Goal: Task Accomplishment & Management: Use online tool/utility

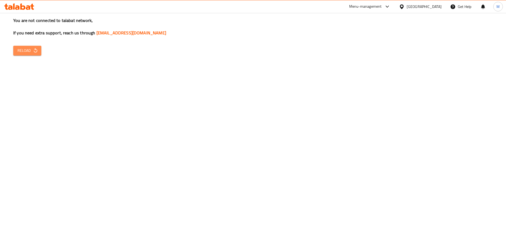
click at [27, 50] on span "Reload" at bounding box center [27, 50] width 20 height 7
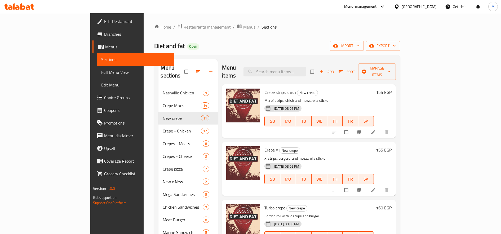
click at [184, 26] on span "Restaurants management" at bounding box center [207, 27] width 47 height 6
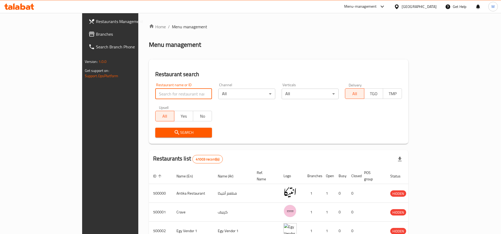
click at [155, 96] on input "search" at bounding box center [183, 94] width 57 height 11
paste input "624846"
type input "624846"
click at [159, 130] on span "Search" at bounding box center [183, 133] width 48 height 7
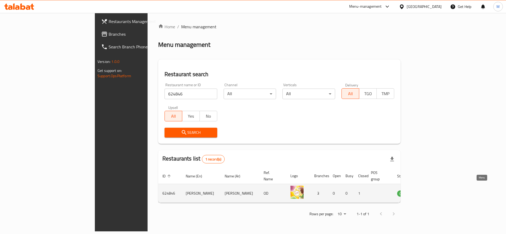
click at [431, 190] on icon "enhanced table" at bounding box center [428, 193] width 6 height 6
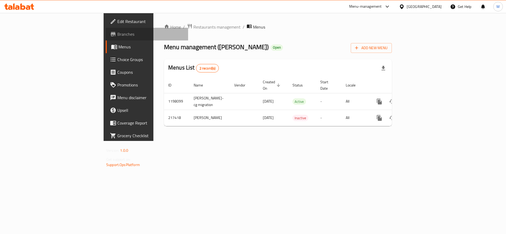
click at [117, 34] on span "Branches" at bounding box center [150, 34] width 66 height 6
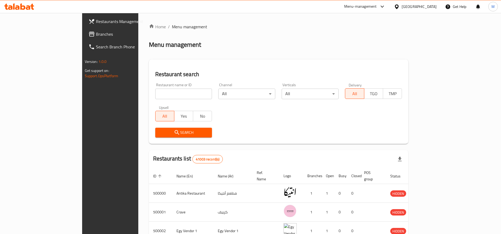
click at [153, 101] on div "Restaurant name or ID Restaurant name or ID" at bounding box center [183, 91] width 63 height 23
click at [156, 97] on input "search" at bounding box center [183, 94] width 57 height 11
type input "ل"
click at [157, 96] on input "ل" at bounding box center [183, 94] width 57 height 11
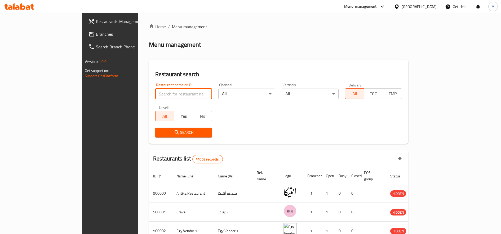
click at [157, 96] on input "search" at bounding box center [183, 94] width 57 height 11
type input "galal"
click at [159, 130] on span "Search" at bounding box center [183, 133] width 48 height 7
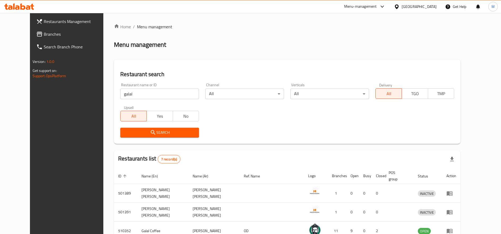
scroll to position [108, 0]
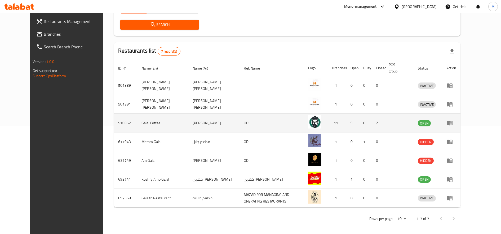
click at [453, 126] on icon "enhanced table" at bounding box center [449, 123] width 6 height 6
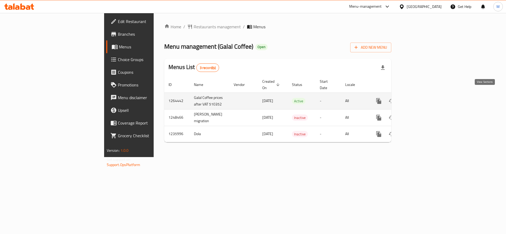
click at [423, 96] on link "enhanced table" at bounding box center [417, 101] width 13 height 13
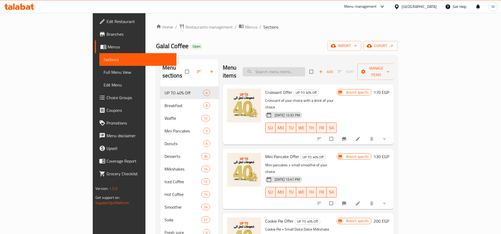
click at [305, 69] on input "search" at bounding box center [274, 71] width 63 height 9
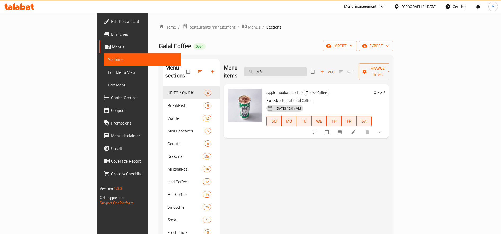
type input "ق"
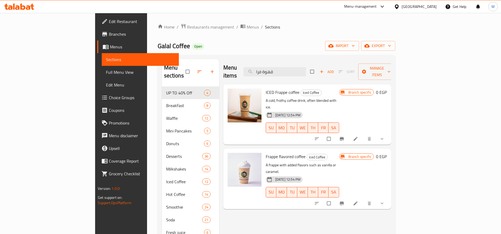
type input "قهوة فرا"
click at [389, 133] on button "show more" at bounding box center [382, 139] width 13 height 12
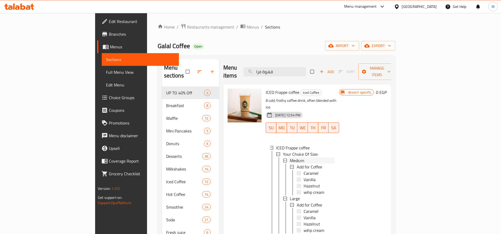
click at [290, 158] on span "Medium" at bounding box center [297, 161] width 14 height 6
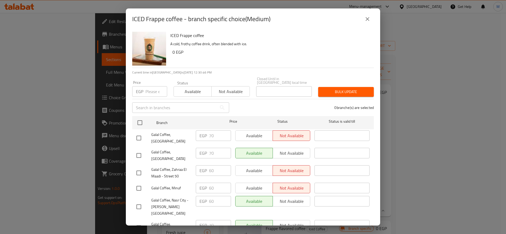
click at [151, 88] on input "number" at bounding box center [156, 91] width 22 height 11
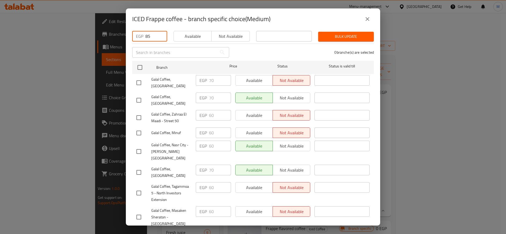
scroll to position [44, 0]
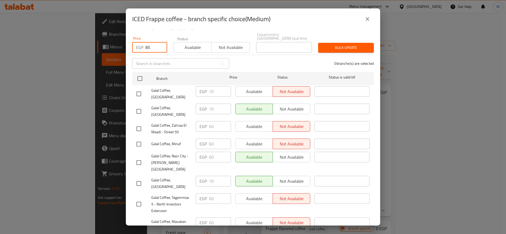
type input "85"
click at [137, 123] on input "checkbox" at bounding box center [138, 128] width 11 height 11
checkbox input "true"
click at [139, 140] on input "checkbox" at bounding box center [138, 144] width 11 height 11
checkbox input "true"
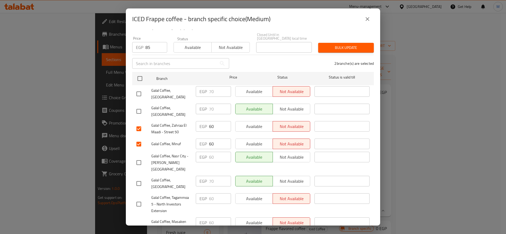
click at [137, 157] on input "checkbox" at bounding box center [138, 162] width 11 height 11
checkbox input "true"
click at [140, 199] on input "checkbox" at bounding box center [138, 204] width 11 height 11
checkbox input "true"
click at [140, 223] on input "checkbox" at bounding box center [138, 228] width 11 height 11
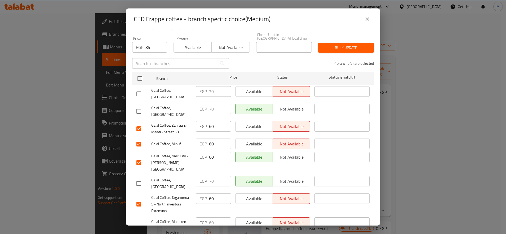
checkbox input "true"
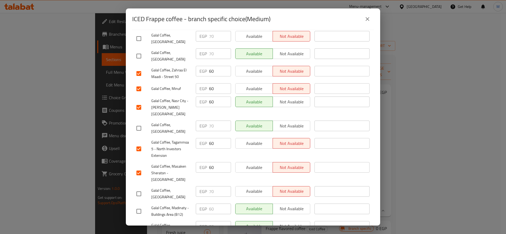
scroll to position [104, 0]
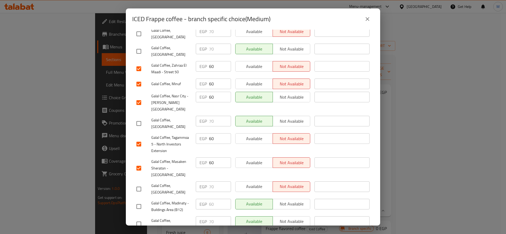
click at [135, 201] on input "checkbox" at bounding box center [138, 206] width 11 height 11
checkbox input "true"
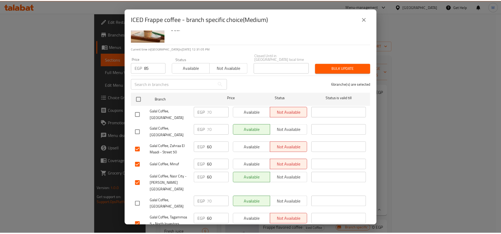
scroll to position [16, 0]
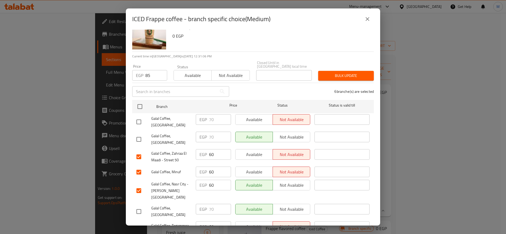
click at [355, 73] on span "Bulk update" at bounding box center [345, 76] width 47 height 7
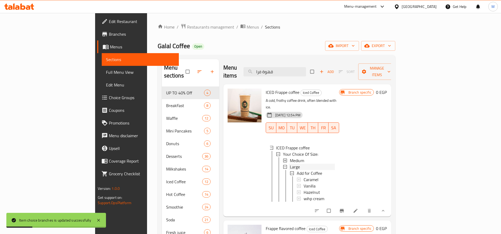
click at [290, 164] on span "Large" at bounding box center [295, 167] width 10 height 6
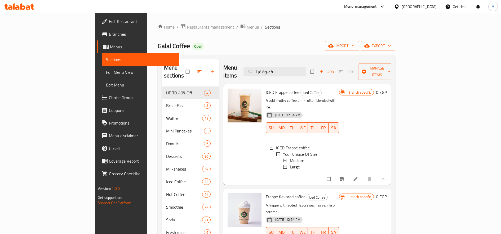
click at [109, 35] on span "Branches" at bounding box center [142, 34] width 66 height 6
